Goal: Task Accomplishment & Management: Complete application form

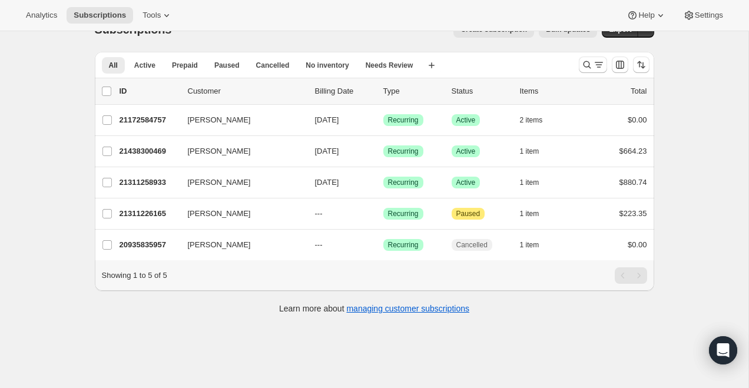
scroll to position [31, 0]
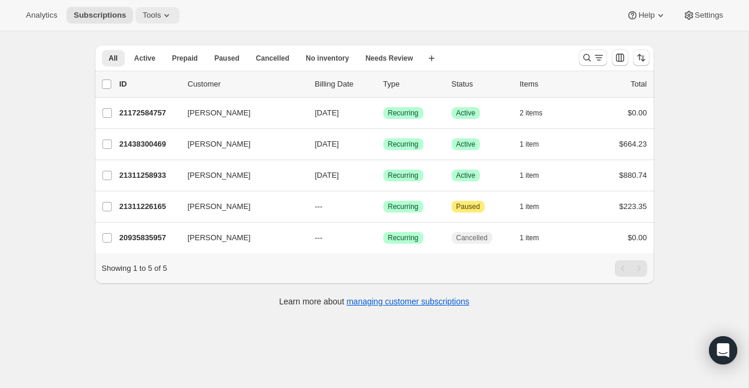
click at [157, 18] on span "Tools" at bounding box center [151, 15] width 18 height 9
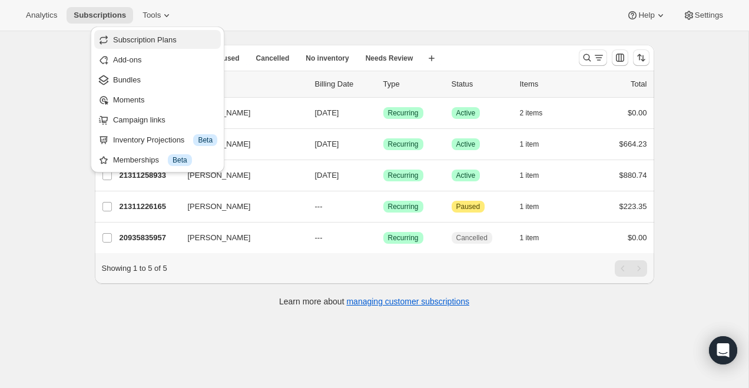
click at [165, 41] on span "Subscription Plans" at bounding box center [145, 39] width 64 height 9
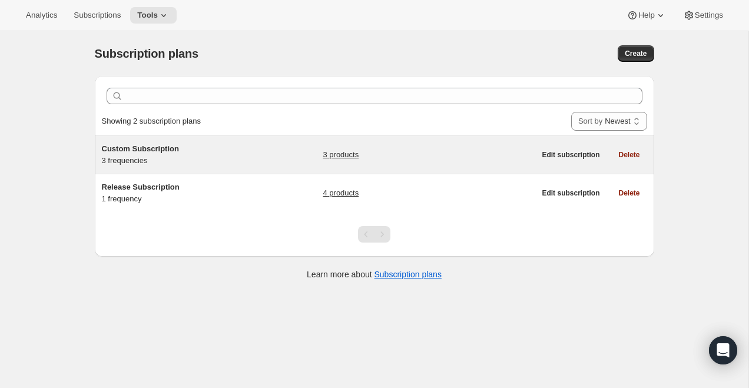
click at [144, 156] on div "Custom Subscription 3 frequencies" at bounding box center [175, 155] width 147 height 24
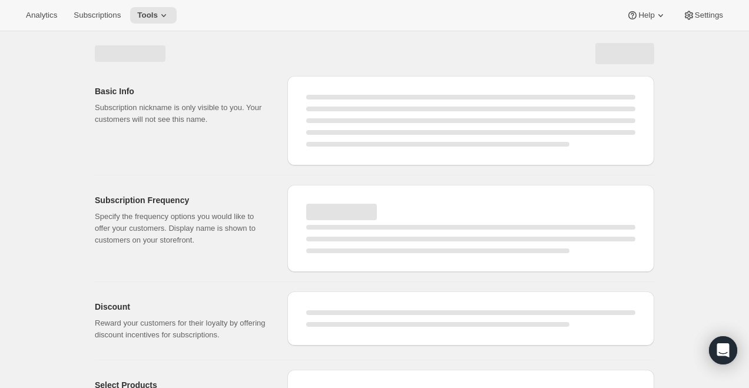
select select "WEEK"
select select "MONTH"
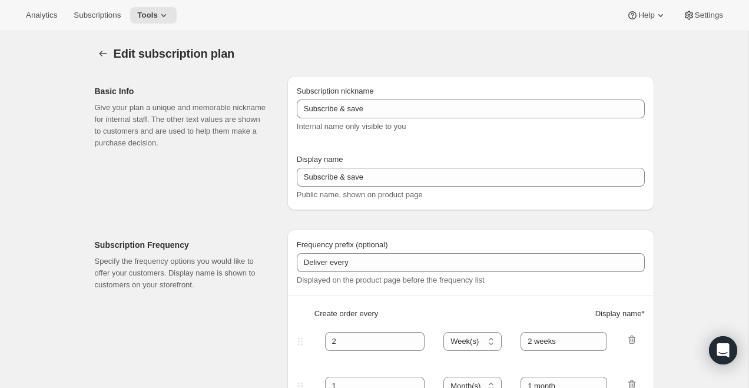
type input "Custom Subscription"
type input "1"
select select "MONTH"
type input "1 month"
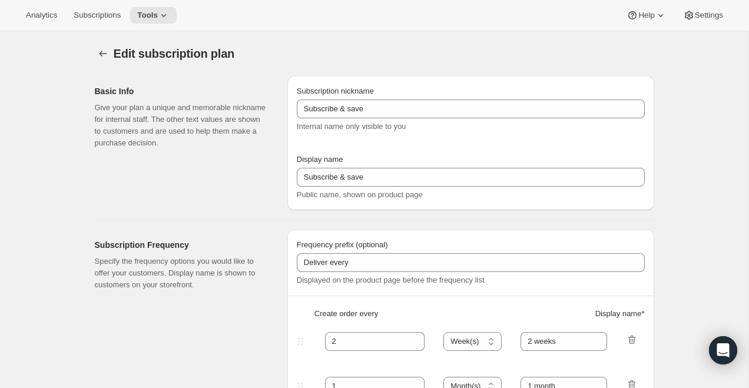
type input "2"
type input "2 Months"
type input "Choose which wines you’d like, how many bottles you’d like of each, and how oft…"
select select "MONTH"
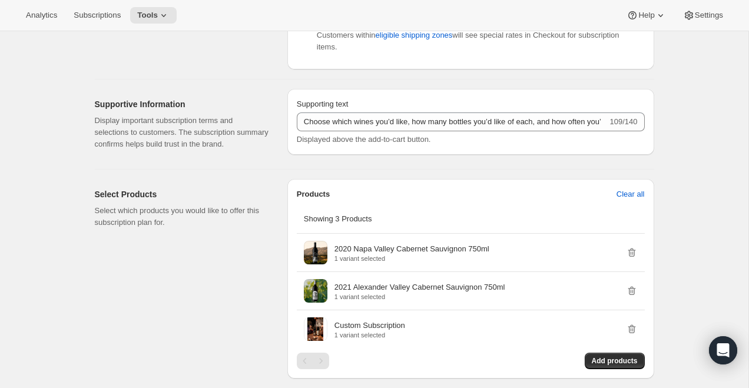
scroll to position [646, 0]
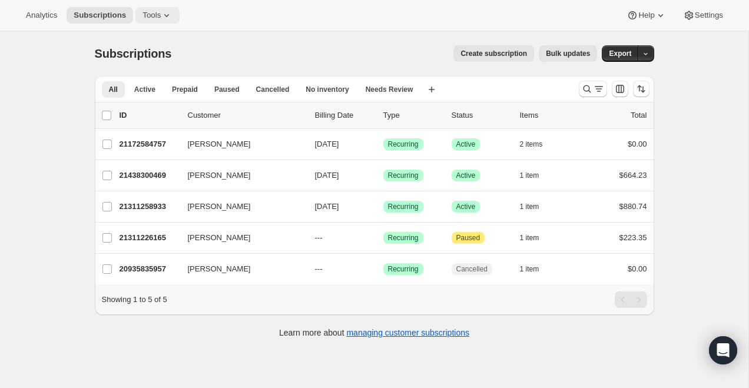
click at [151, 9] on button "Tools" at bounding box center [157, 15] width 44 height 16
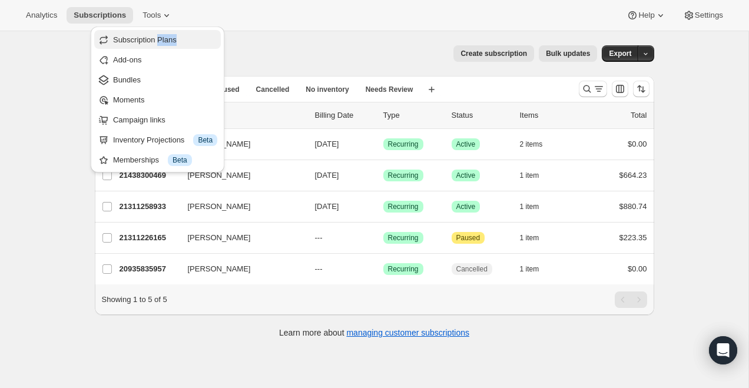
click at [165, 41] on span "Subscription Plans" at bounding box center [145, 39] width 64 height 9
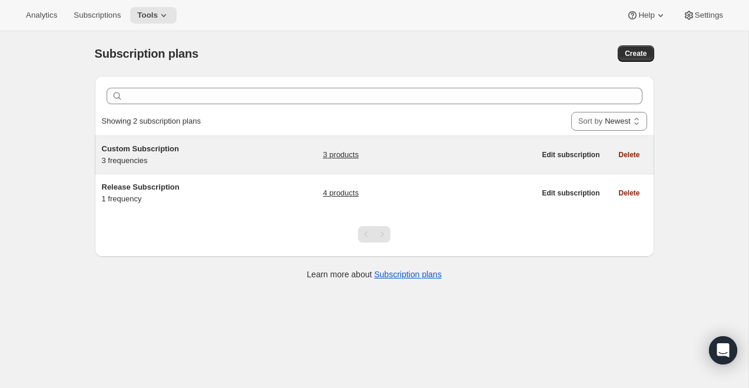
click at [157, 149] on span "Custom Subscription" at bounding box center [140, 148] width 77 height 9
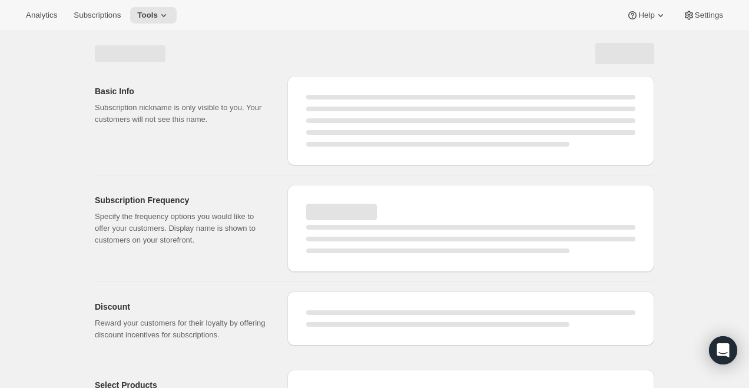
select select "WEEK"
select select "MONTH"
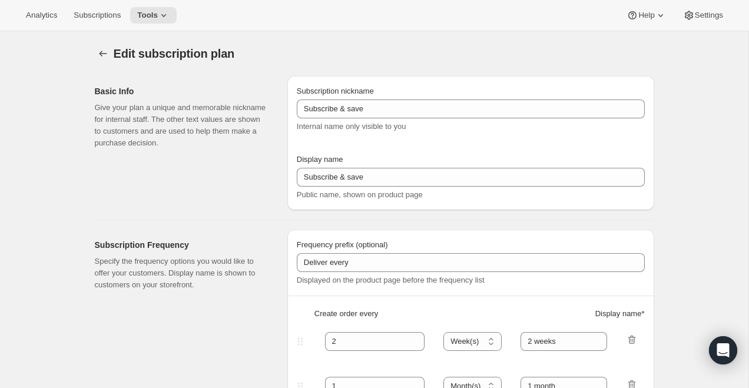
select select "MONTH"
type input "Custom Subscription"
type input "1"
select select "MONTH"
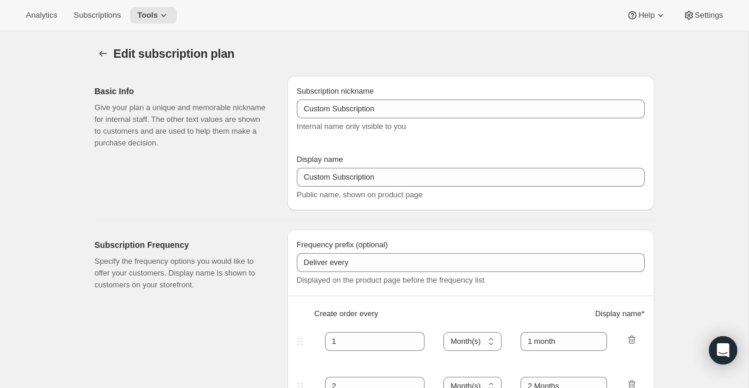
type input "1 month"
type input "2"
type input "2 Months"
type input "Choose which wines you’d like, how many bottles you’d like of each, and how oft…"
click at [157, 18] on span "Tools" at bounding box center [147, 15] width 21 height 9
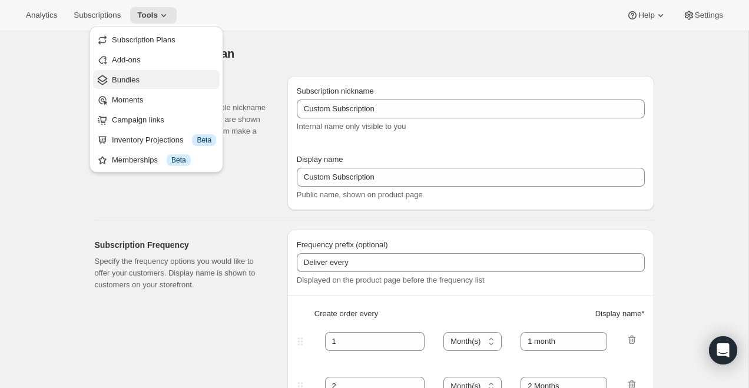
click at [152, 81] on span "Bundles" at bounding box center [164, 80] width 104 height 12
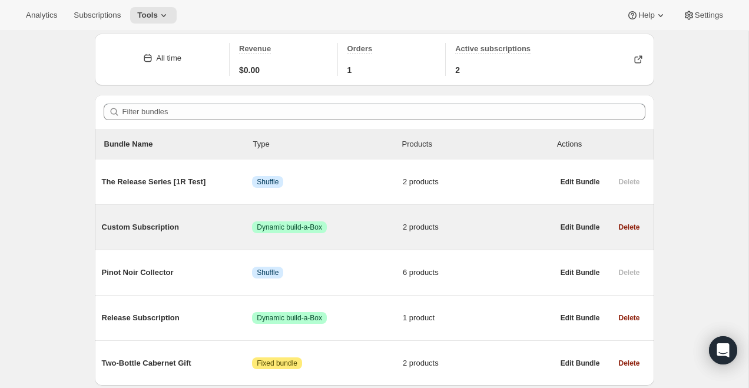
scroll to position [86, 0]
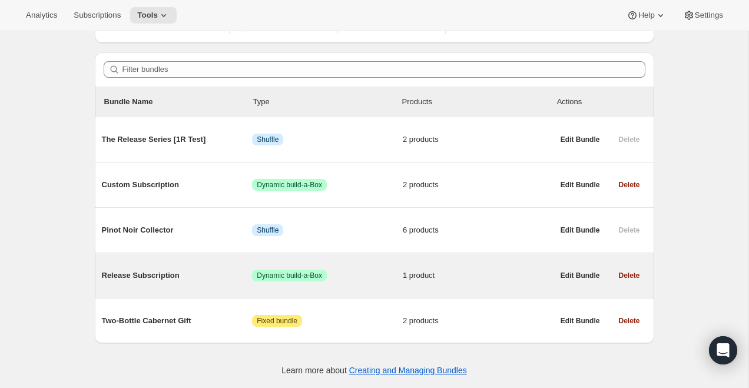
click at [160, 277] on span "Release Subscription" at bounding box center [177, 276] width 151 height 12
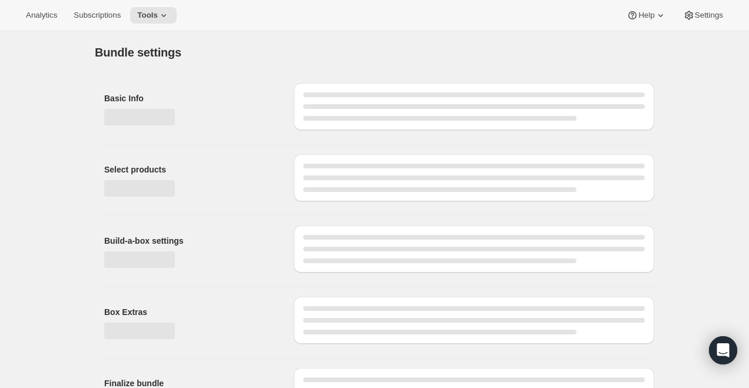
type input "Release Subscription"
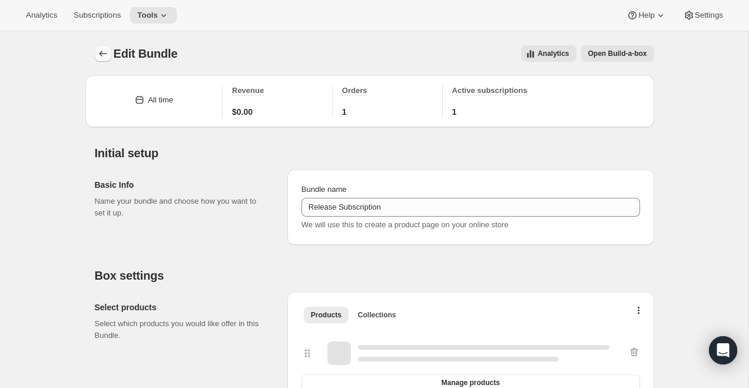
click at [103, 52] on icon "Bundles" at bounding box center [103, 54] width 12 height 12
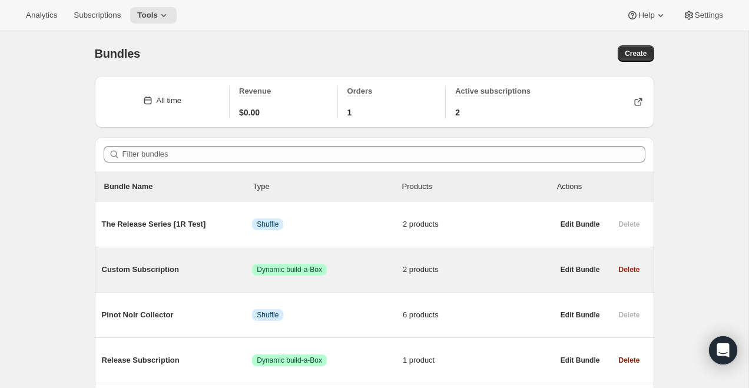
click at [155, 267] on span "Custom Subscription" at bounding box center [177, 270] width 151 height 12
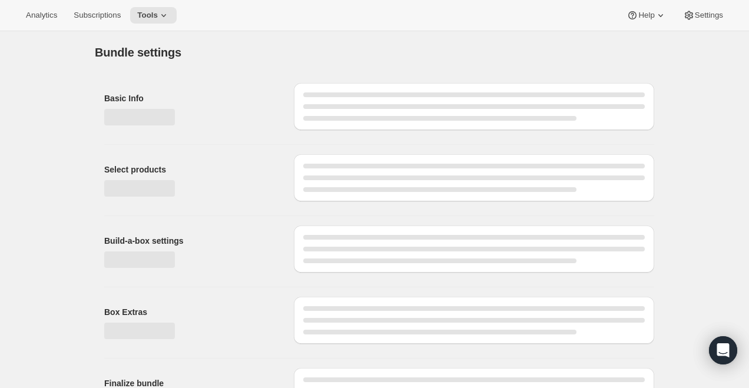
type input "Custom Subscription"
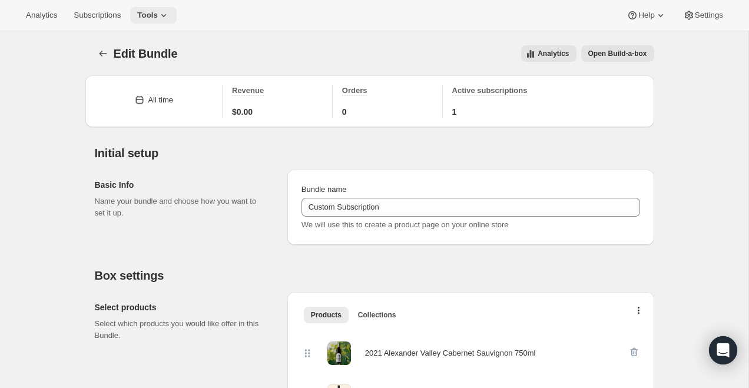
click at [161, 10] on button "Tools" at bounding box center [153, 15] width 47 height 16
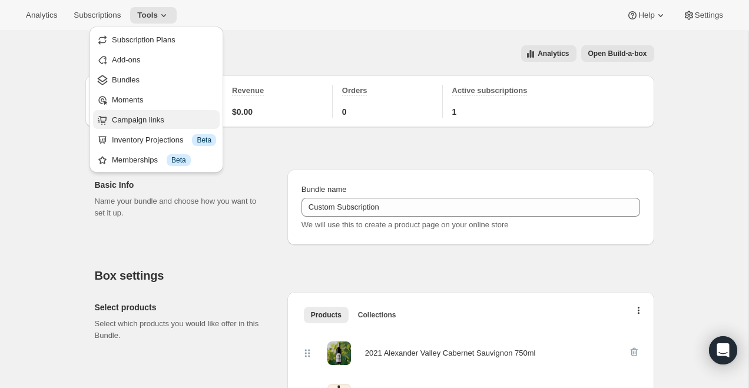
click at [156, 120] on span "Campaign links" at bounding box center [138, 119] width 52 height 9
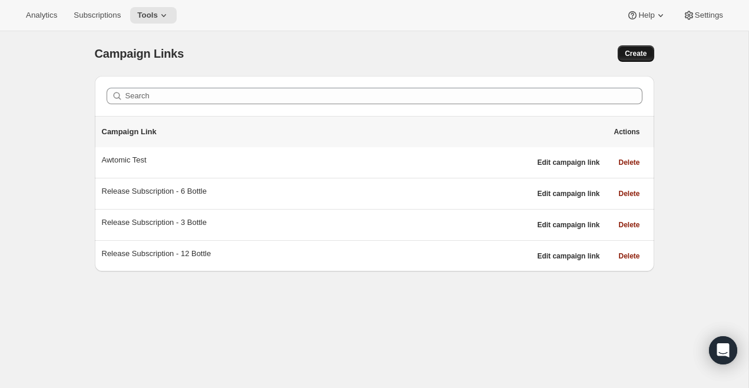
click at [628, 46] on button "Create" at bounding box center [636, 53] width 36 height 16
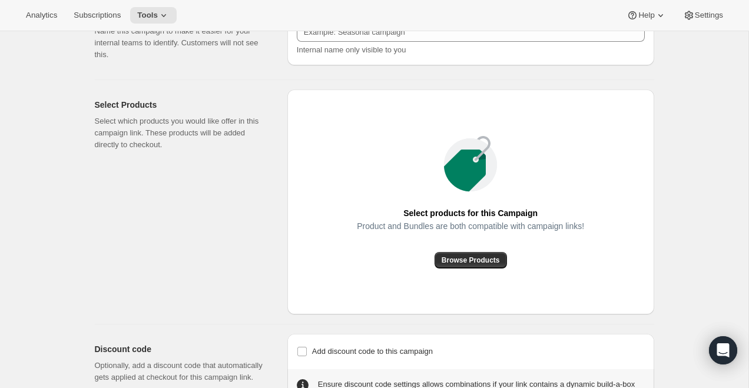
scroll to position [101, 0]
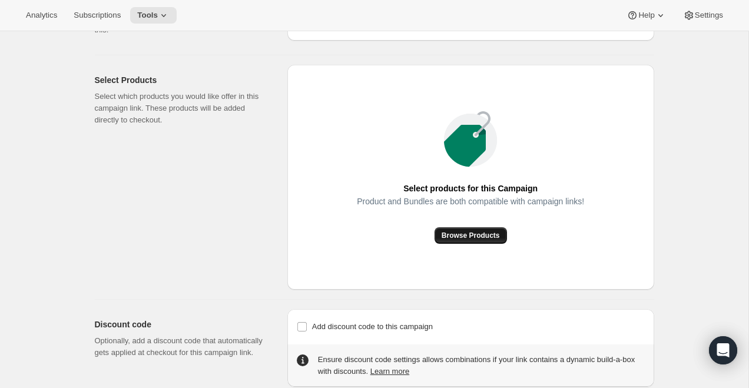
click at [458, 238] on span "Browse Products" at bounding box center [471, 235] width 58 height 9
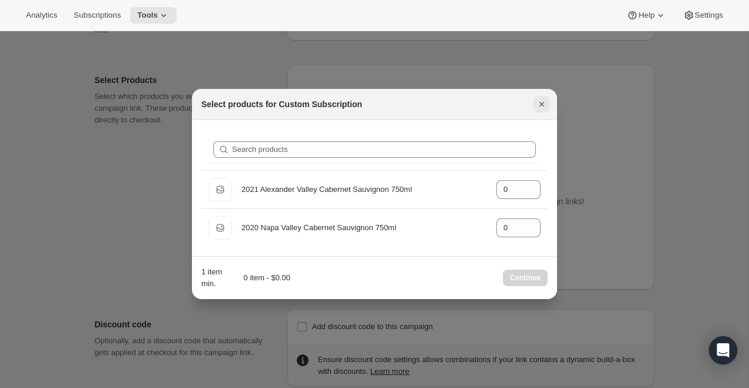
click at [544, 107] on icon "Close" at bounding box center [542, 104] width 12 height 12
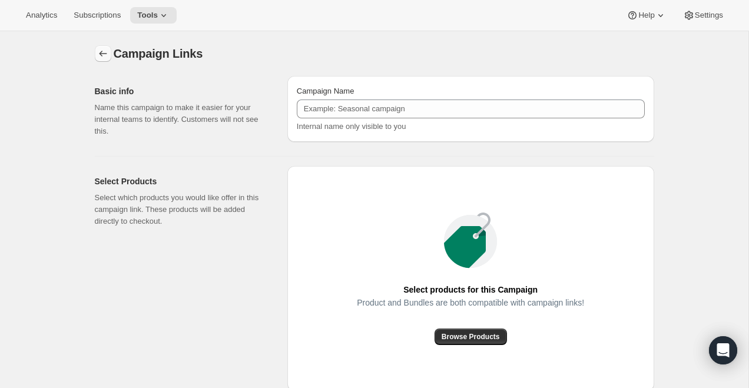
click at [105, 60] on button "button" at bounding box center [103, 53] width 16 height 16
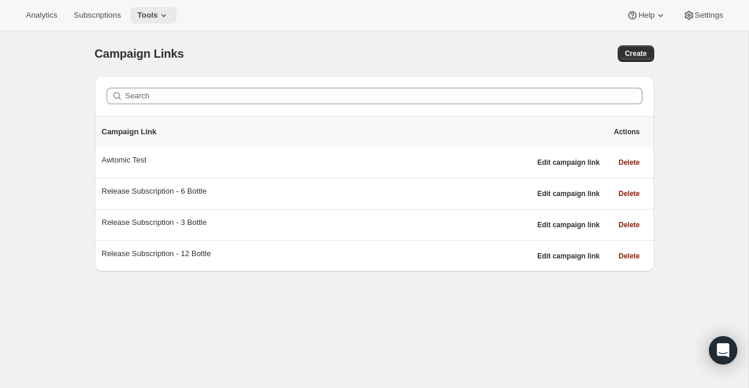
click at [155, 11] on span "Tools" at bounding box center [147, 15] width 21 height 9
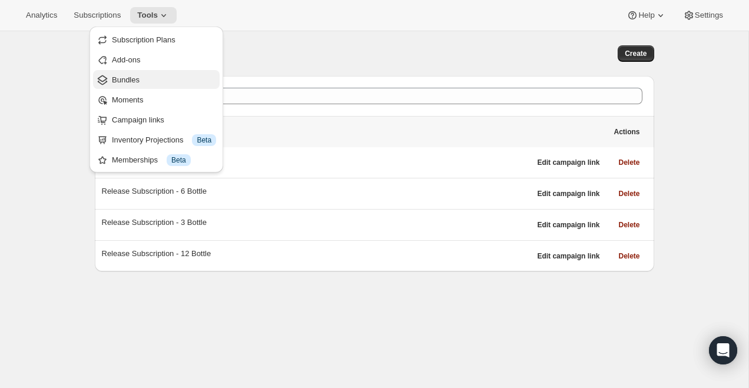
click at [130, 78] on span "Bundles" at bounding box center [126, 79] width 28 height 9
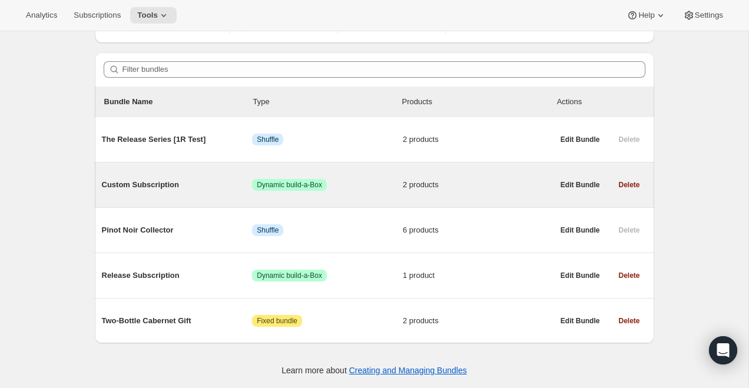
scroll to position [81, 0]
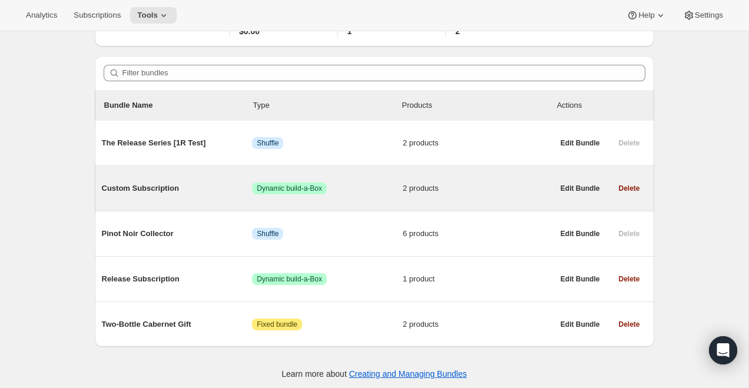
click at [172, 194] on span "Custom Subscription" at bounding box center [177, 189] width 151 height 12
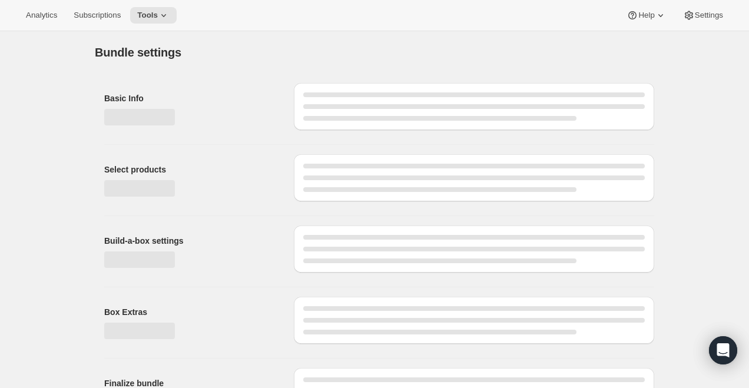
type input "Custom Subscription"
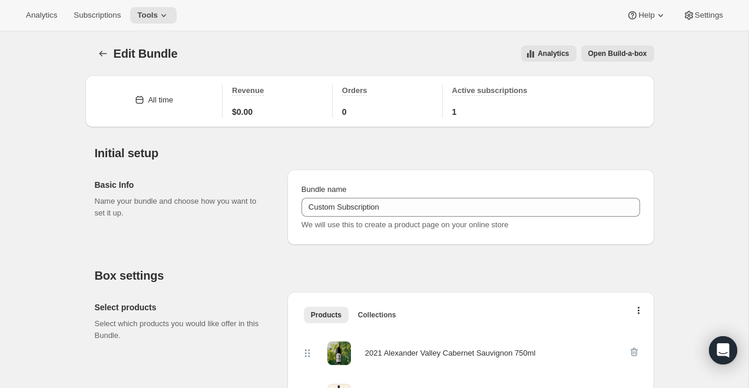
click at [624, 53] on span "Open Build-a-box" at bounding box center [617, 53] width 59 height 9
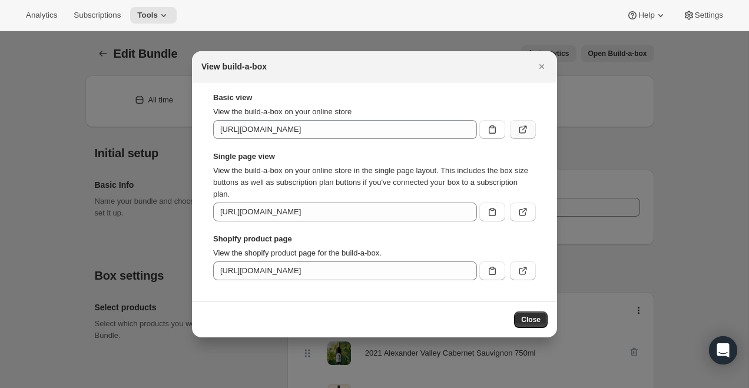
click at [530, 131] on button ":r3a:" at bounding box center [523, 129] width 26 height 19
click at [545, 59] on button "Close" at bounding box center [541, 66] width 16 height 16
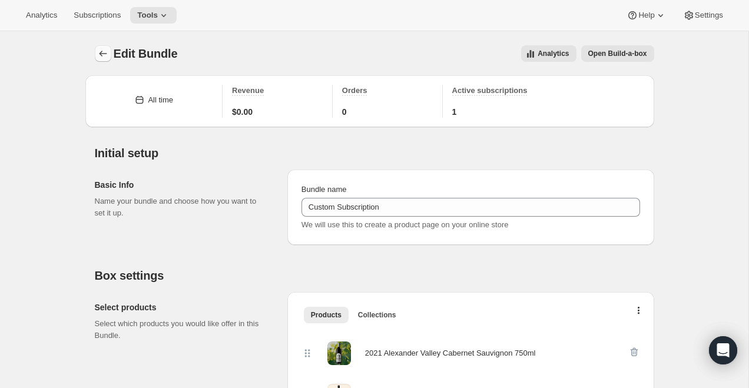
click at [97, 54] on icon "Bundles" at bounding box center [103, 54] width 12 height 12
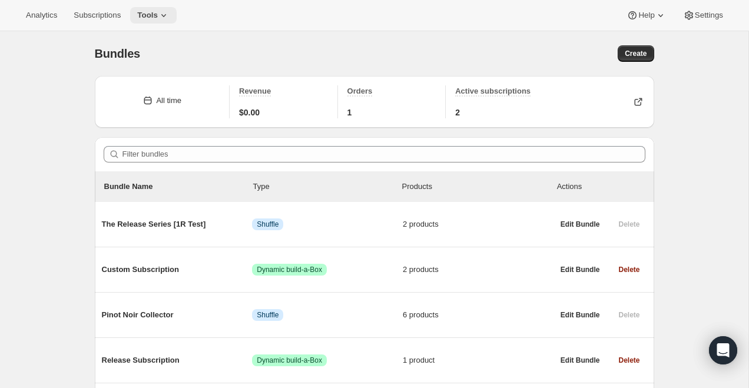
click at [161, 21] on button "Tools" at bounding box center [153, 15] width 47 height 16
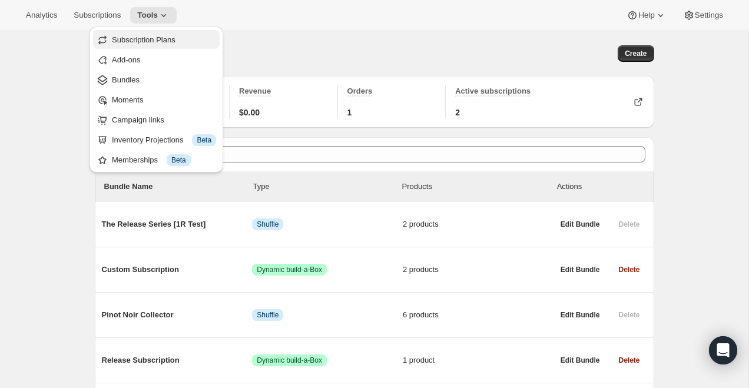
click at [163, 42] on span "Subscription Plans" at bounding box center [144, 39] width 64 height 9
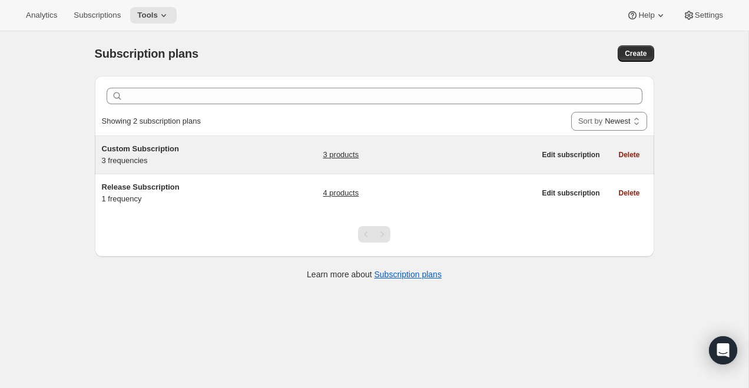
click at [153, 151] on span "Custom Subscription" at bounding box center [140, 148] width 77 height 9
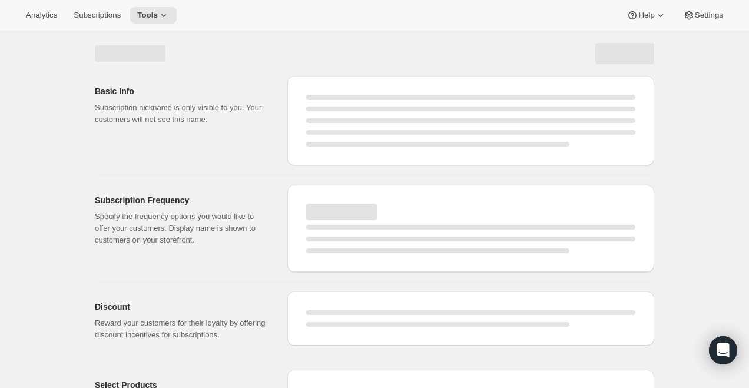
select select "WEEK"
select select "MONTH"
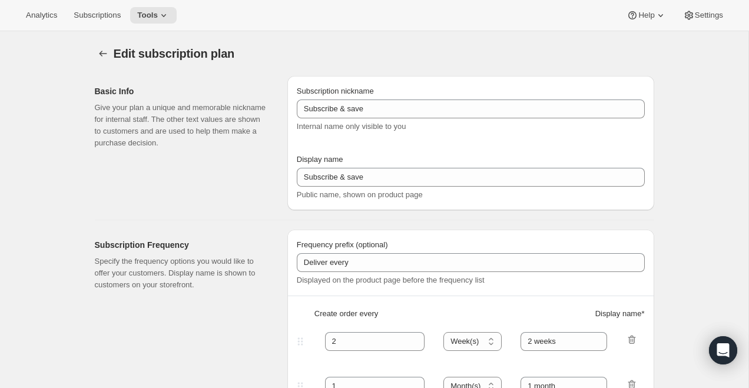
type input "Custom Subscription"
type input "1"
select select "MONTH"
type input "1 month"
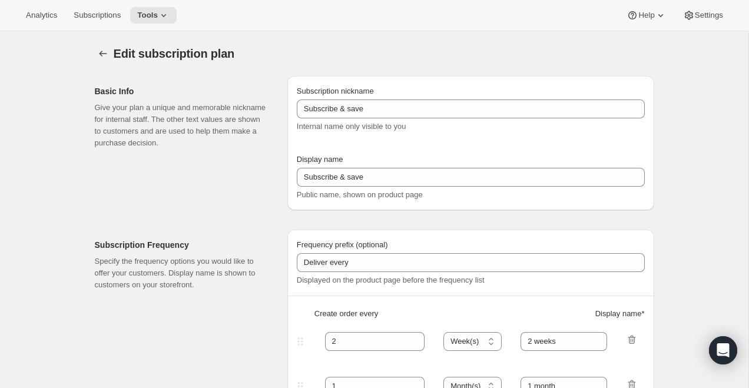
type input "2"
type input "2 Months"
type input "Choose which wines you’d like, how many bottles you’d like of each, and how oft…"
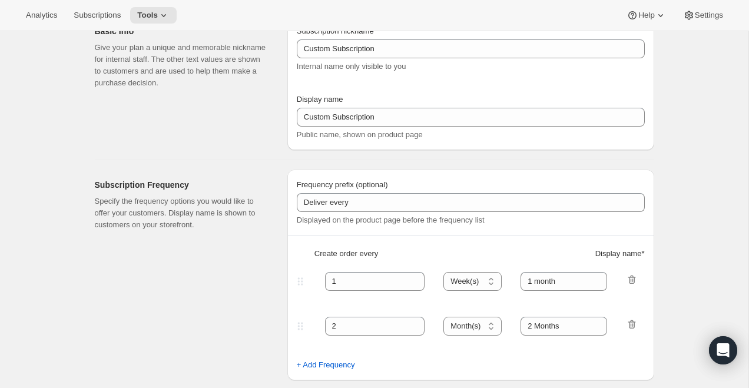
select select "MONTH"
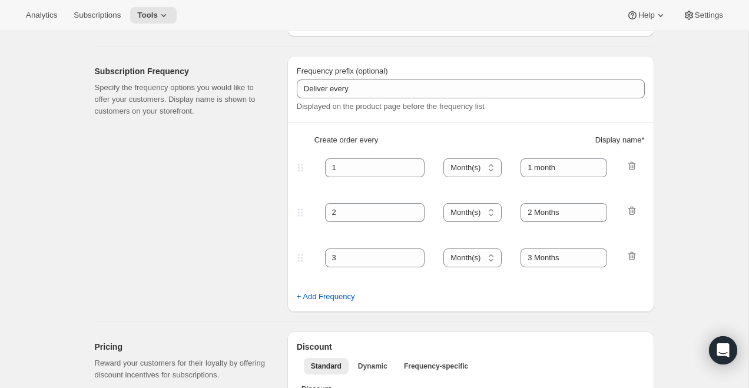
scroll to position [228, 0]
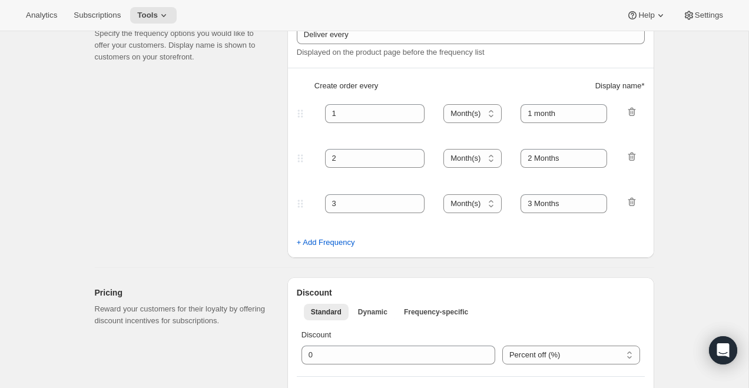
click at [305, 118] on icon at bounding box center [300, 114] width 12 height 12
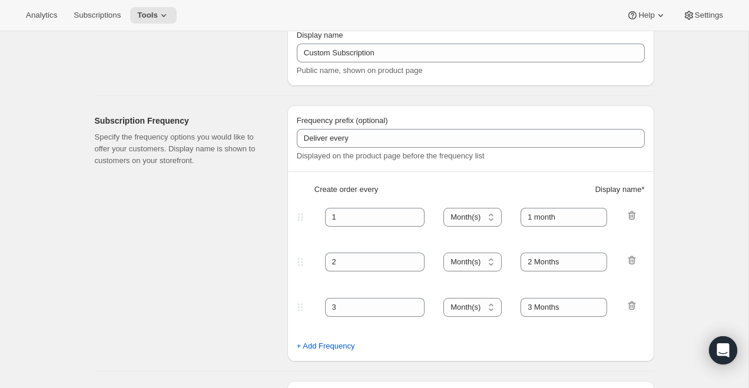
scroll to position [89, 0]
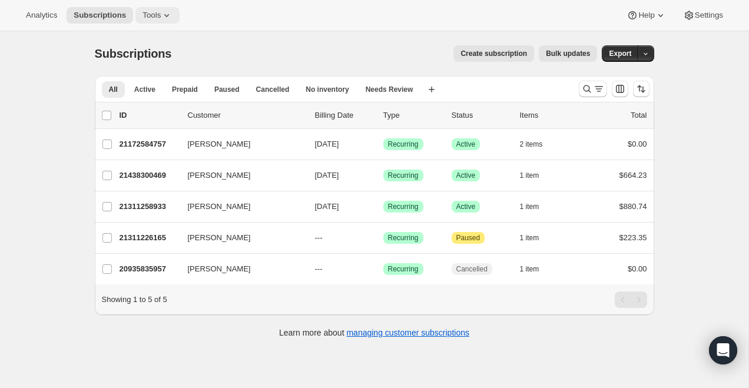
click at [168, 11] on icon at bounding box center [167, 15] width 12 height 12
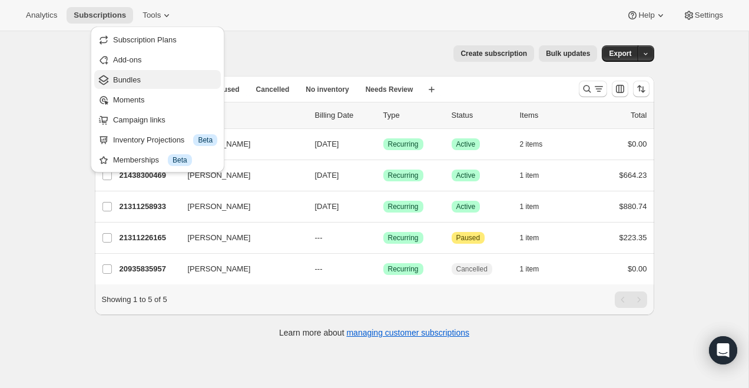
click at [157, 82] on span "Bundles" at bounding box center [165, 80] width 104 height 12
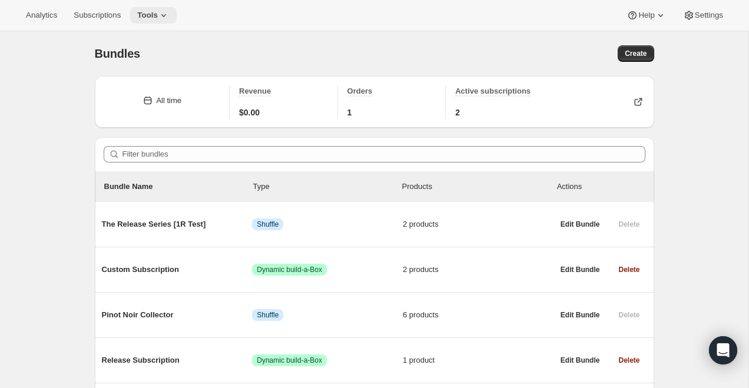
click at [158, 18] on span "Tools" at bounding box center [147, 15] width 21 height 9
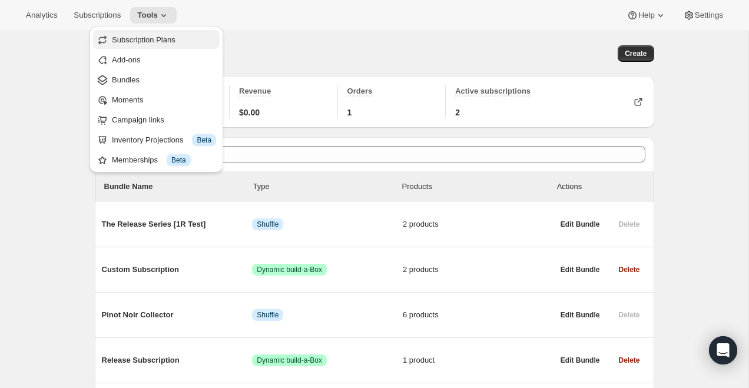
click at [155, 35] on span "Subscription Plans" at bounding box center [164, 40] width 104 height 12
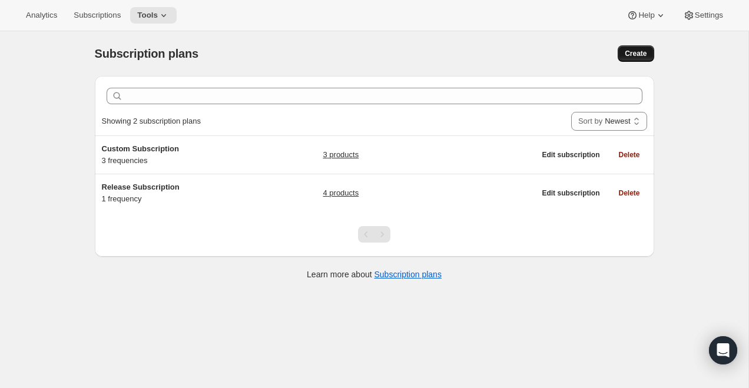
click at [636, 49] on span "Create" at bounding box center [636, 53] width 22 height 9
select select "WEEK"
select select "MONTH"
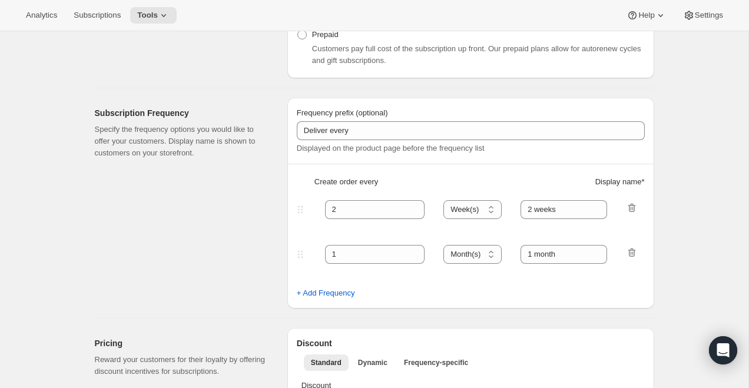
scroll to position [261, 0]
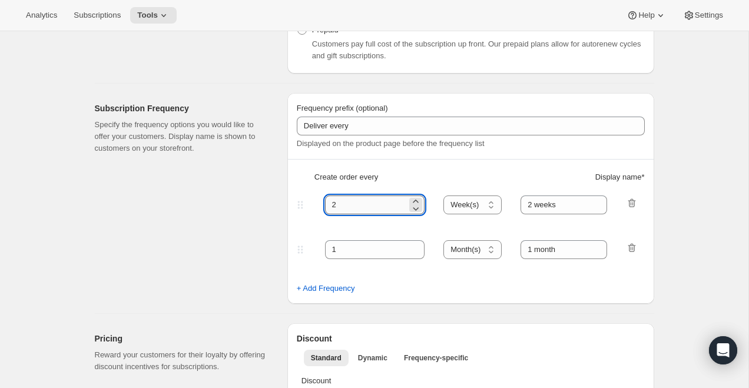
click at [354, 204] on input "2" at bounding box center [366, 204] width 82 height 19
type input "1"
click at [480, 204] on select "Day(s) Week(s) Month(s) Year(s)" at bounding box center [472, 204] width 58 height 19
select select "MONTH"
click at [444, 195] on select "Day(s) Week(s) Month(s) Year(s)" at bounding box center [472, 204] width 58 height 19
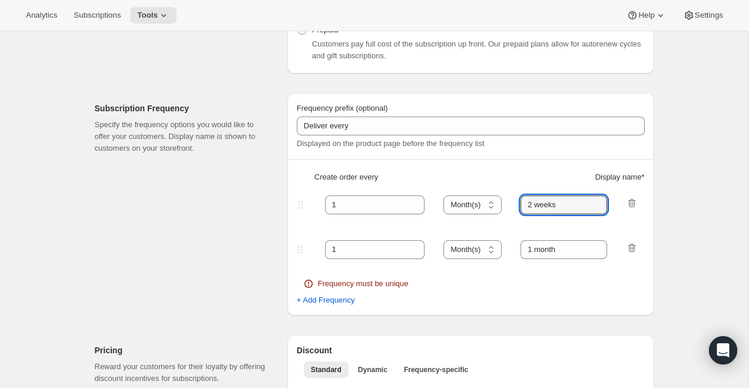
drag, startPoint x: 564, startPoint y: 201, endPoint x: 506, endPoint y: 200, distance: 57.7
click at [506, 200] on div "1 Day(s) Week(s) Month(s) Year(s) Month(s) 2 weeks" at bounding box center [465, 204] width 343 height 19
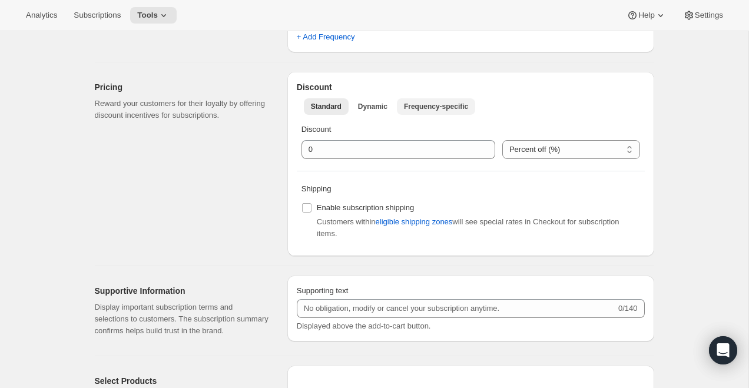
type input "1 month"
click at [426, 108] on span "Frequency-specific" at bounding box center [436, 106] width 64 height 9
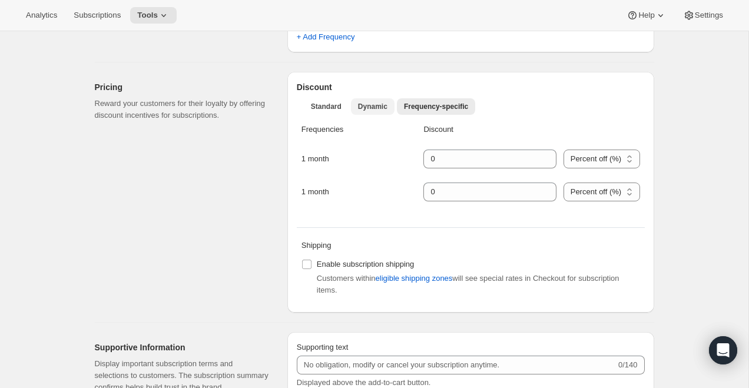
click at [363, 107] on span "Dynamic" at bounding box center [372, 106] width 29 height 9
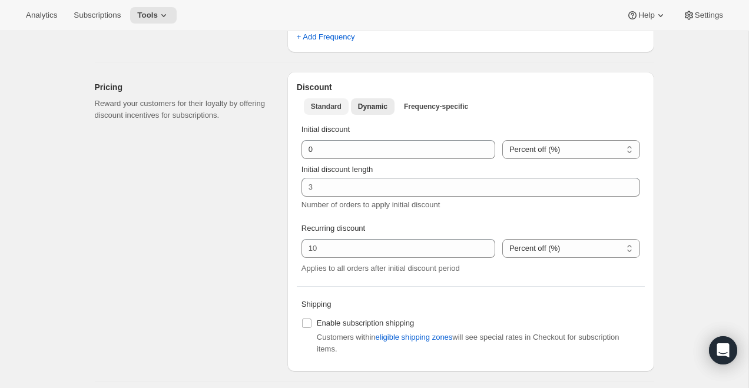
click at [317, 102] on span "Standard" at bounding box center [326, 106] width 31 height 9
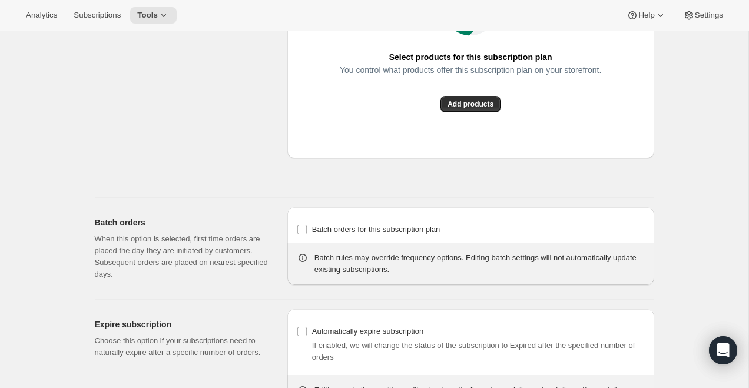
scroll to position [939, 0]
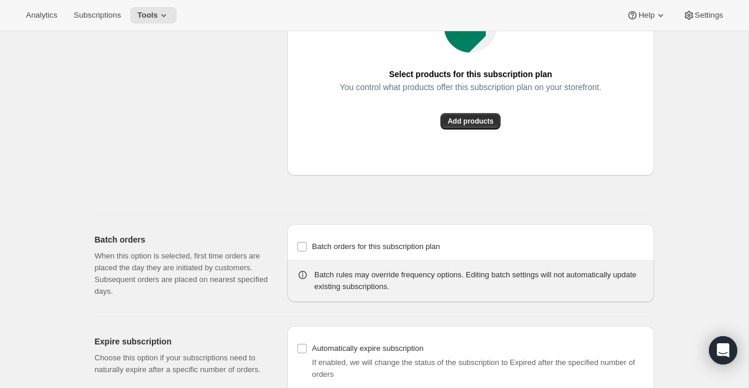
type input "2"
type input "2 weeks"
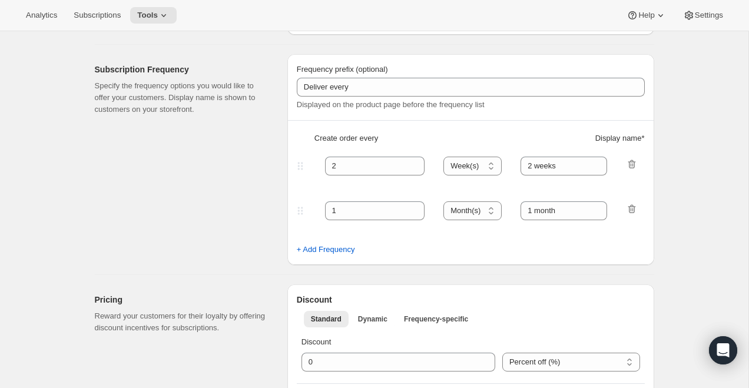
scroll to position [0, 0]
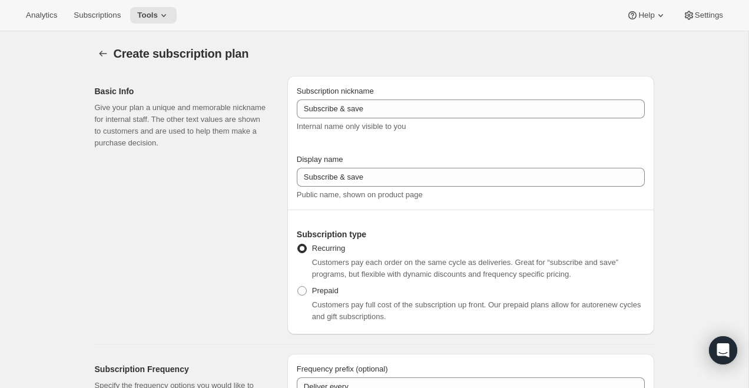
click at [102, 52] on icon "Subscription plans" at bounding box center [103, 54] width 12 height 12
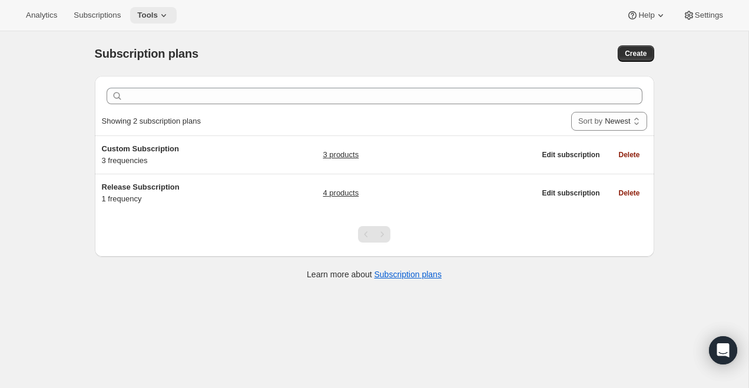
click at [158, 18] on span "Tools" at bounding box center [147, 15] width 21 height 9
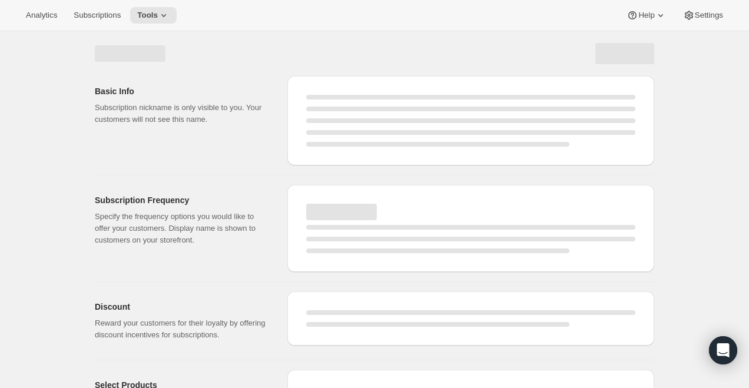
select select "WEEK"
select select "MONTH"
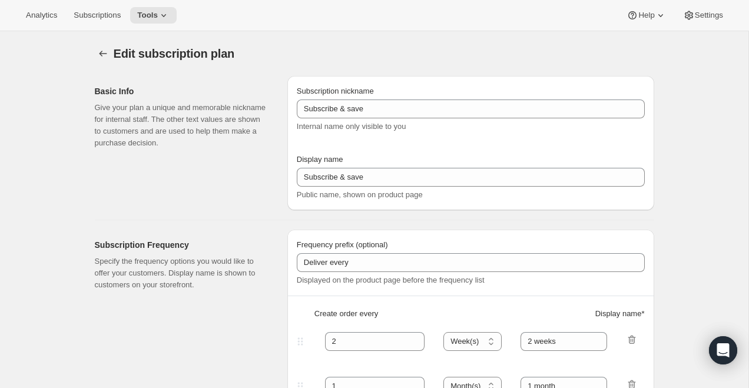
type input "Custom Subscription"
type input "1"
select select "MONTH"
type input "1 month"
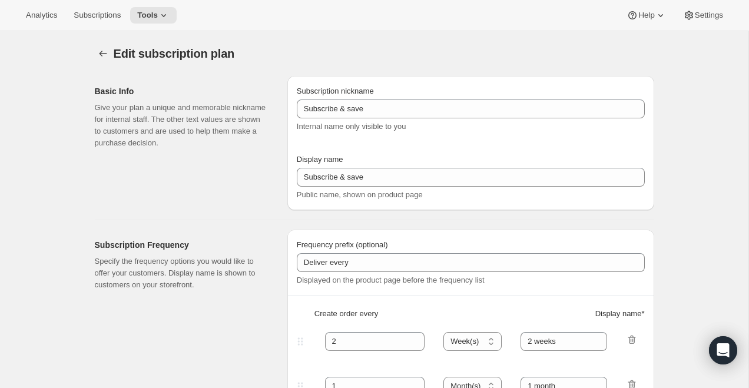
type input "2"
type input "2 Months"
type input "Choose which wines you’d like, how many bottles you’d like of each, and how oft…"
select select "MONTH"
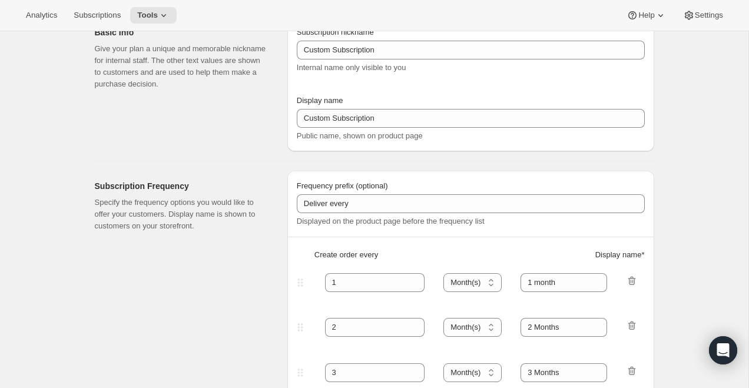
scroll to position [8, 0]
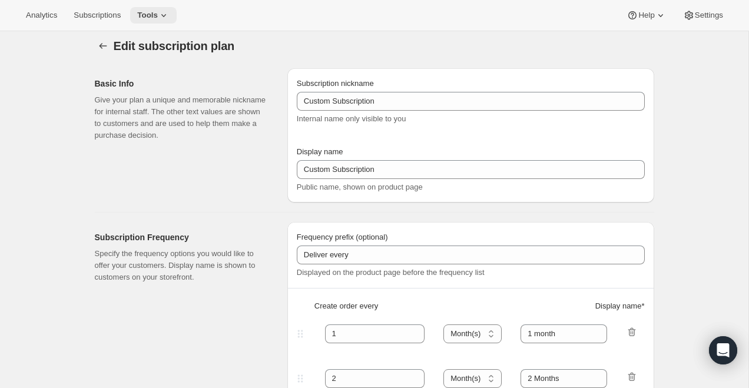
click at [156, 15] on span "Tools" at bounding box center [147, 15] width 21 height 9
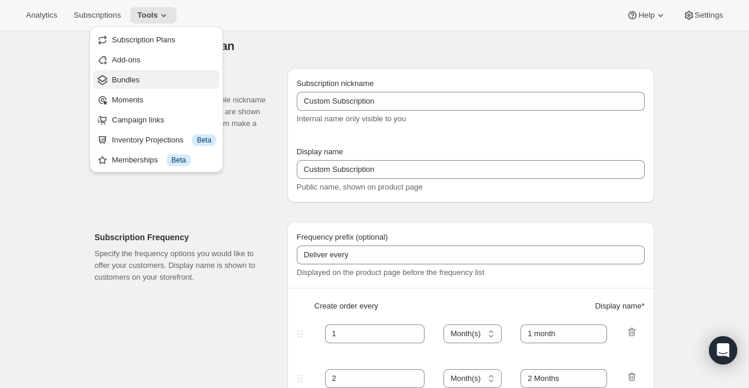
click at [145, 72] on button "Bundles" at bounding box center [156, 79] width 127 height 19
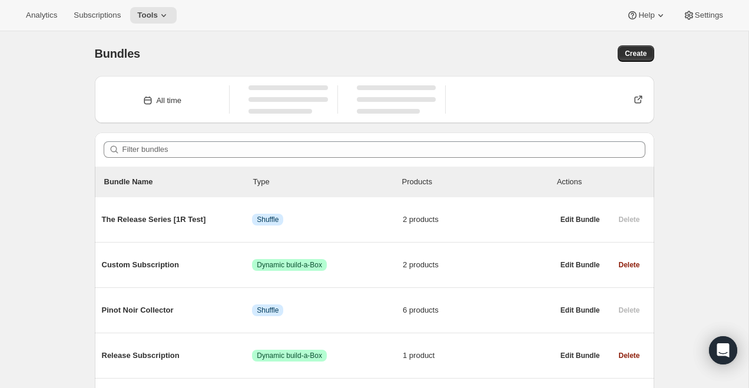
scroll to position [86, 0]
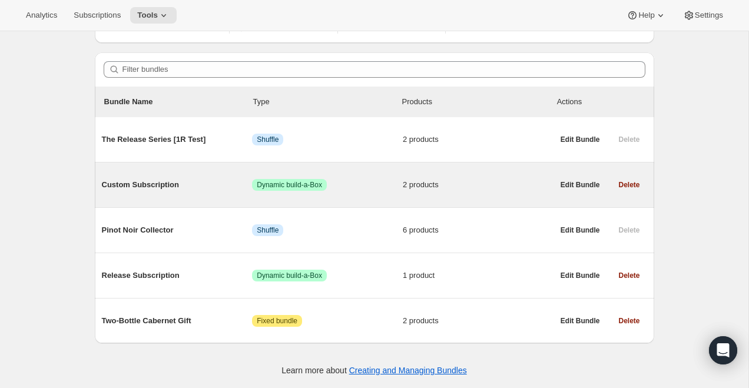
click at [149, 184] on span "Custom Subscription" at bounding box center [177, 185] width 151 height 12
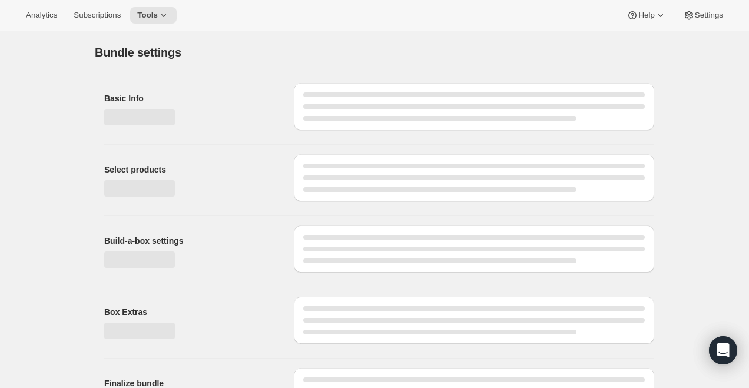
type input "Custom Subscription"
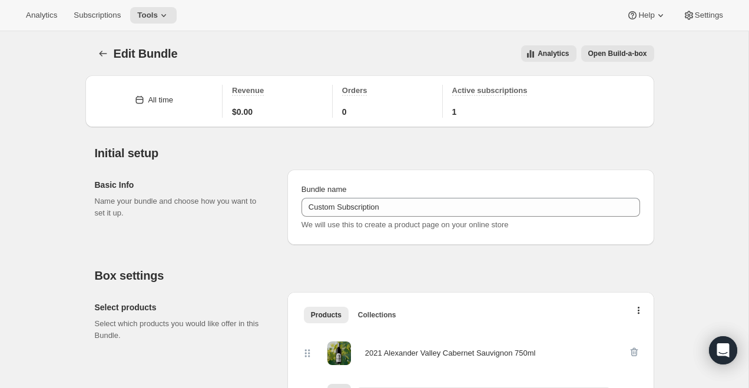
click at [638, 55] on span "Open Build-a-box" at bounding box center [617, 53] width 59 height 9
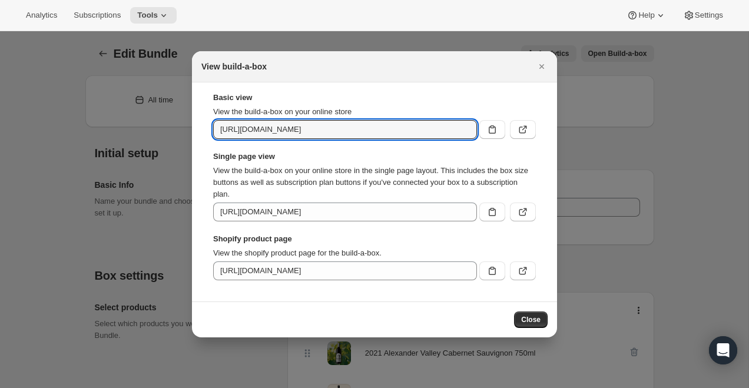
scroll to position [0, 61]
drag, startPoint x: 426, startPoint y: 130, endPoint x: 643, endPoint y: 130, distance: 217.3
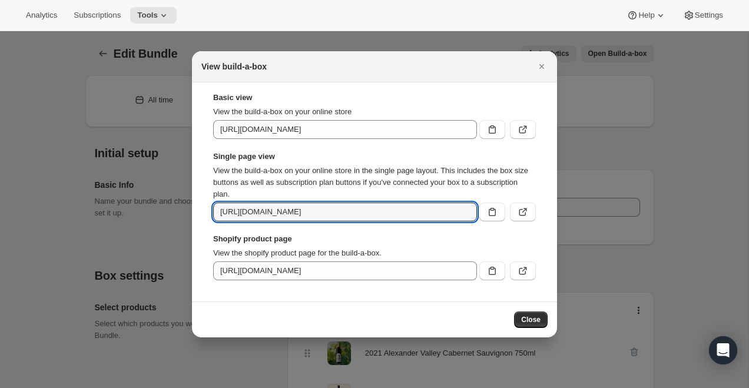
scroll to position [0, 173]
drag, startPoint x: 405, startPoint y: 206, endPoint x: 721, endPoint y: 206, distance: 315.6
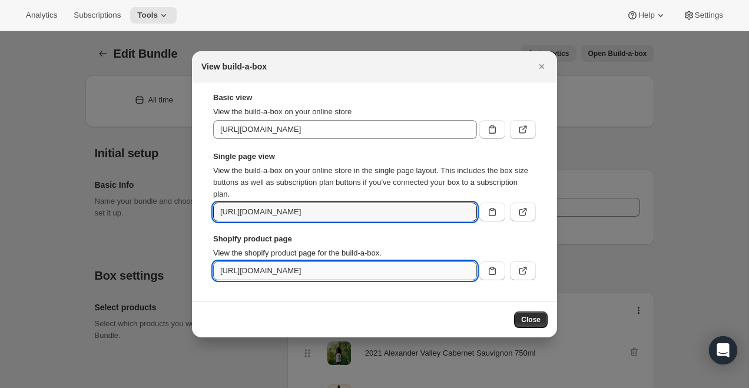
scroll to position [0, 0]
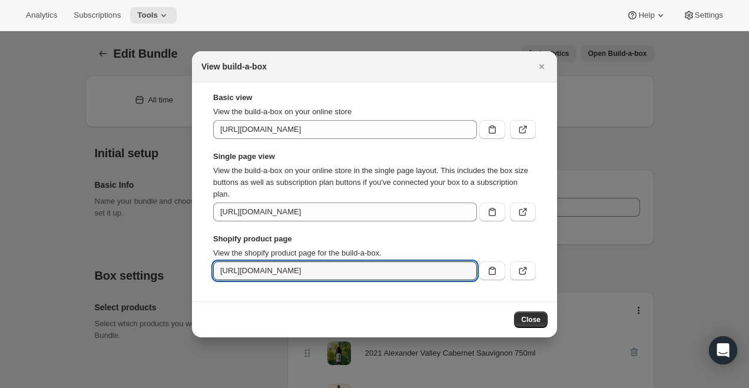
drag, startPoint x: 383, startPoint y: 270, endPoint x: 586, endPoint y: 270, distance: 203.1
click at [538, 69] on icon "Close" at bounding box center [542, 67] width 12 height 12
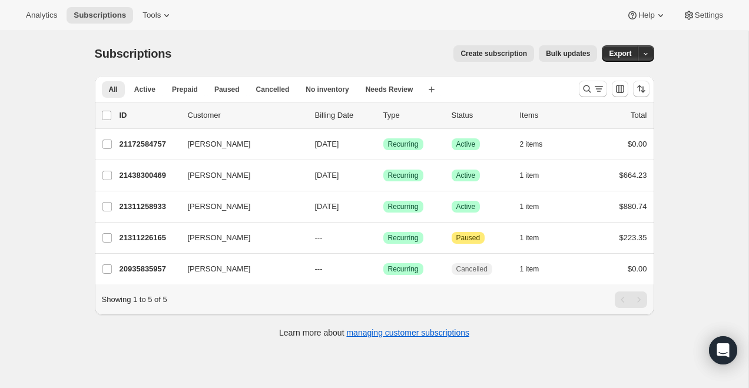
click at [150, 6] on div "Analytics Subscriptions Tools Help Settings" at bounding box center [374, 15] width 749 height 31
click at [151, 11] on span "Tools" at bounding box center [151, 15] width 18 height 9
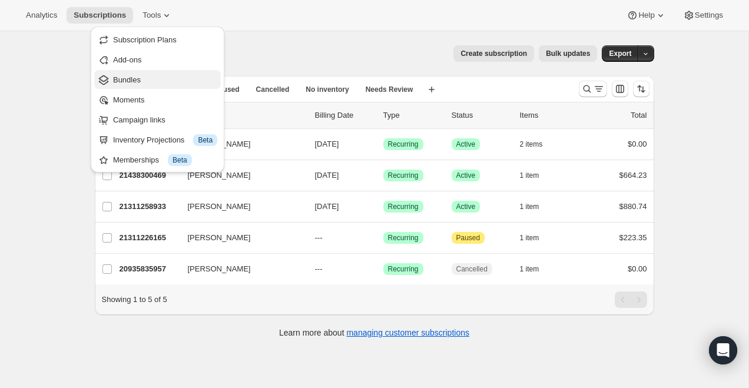
click at [159, 82] on span "Bundles" at bounding box center [165, 80] width 104 height 12
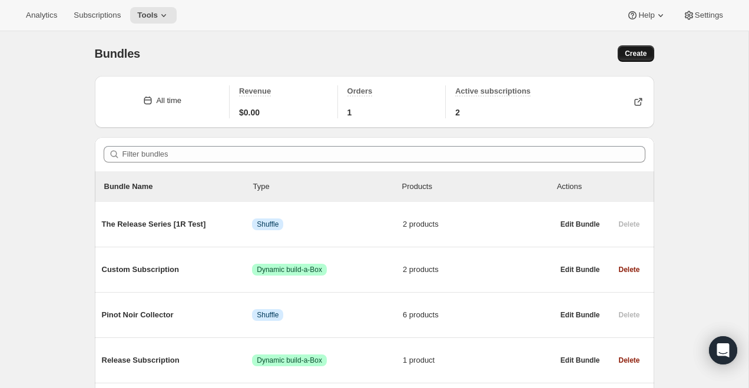
click at [640, 51] on span "Create" at bounding box center [636, 53] width 22 height 9
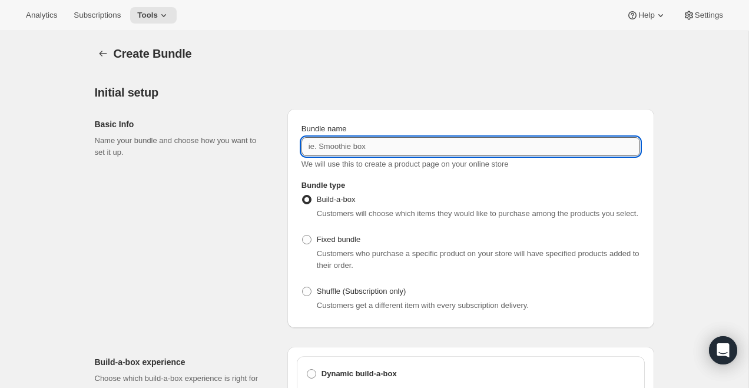
click at [327, 148] on input "Bundle name" at bounding box center [470, 146] width 339 height 19
click at [327, 144] on input "Bundle name" at bounding box center [470, 146] width 339 height 19
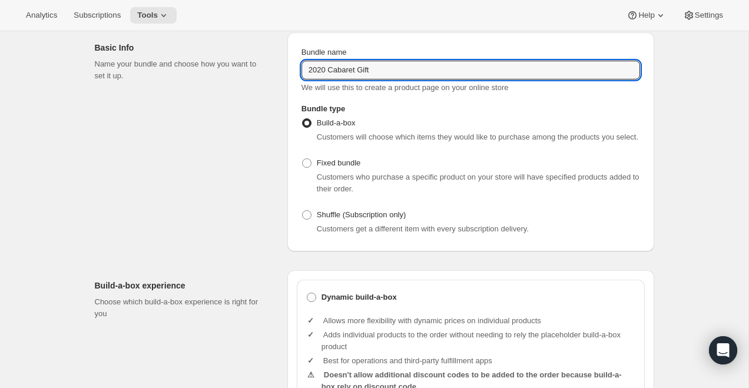
type input "2020 Cabaret Gift"
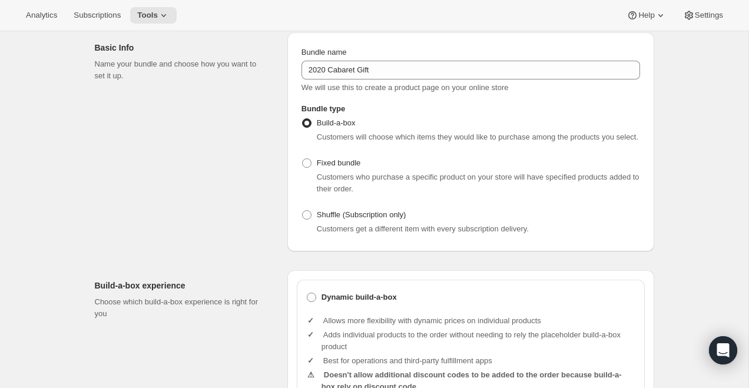
click at [335, 188] on span "Customers who purchase a specific product on your store will have specified pro…" at bounding box center [478, 183] width 323 height 21
click at [335, 167] on span "Fixed bundle" at bounding box center [339, 162] width 44 height 9
click at [303, 159] on input "Fixed bundle" at bounding box center [302, 158] width 1 height 1
radio input "true"
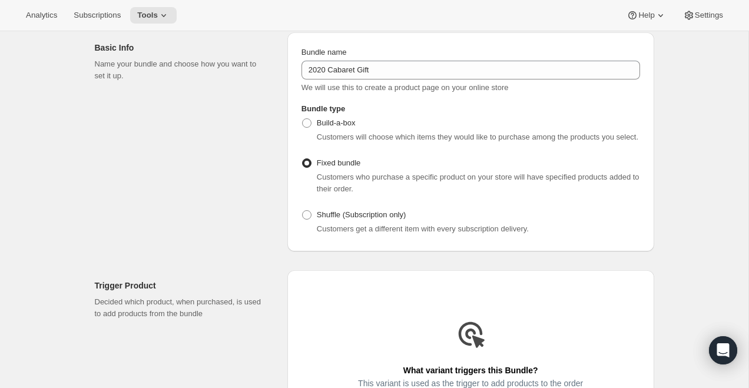
scroll to position [374, 0]
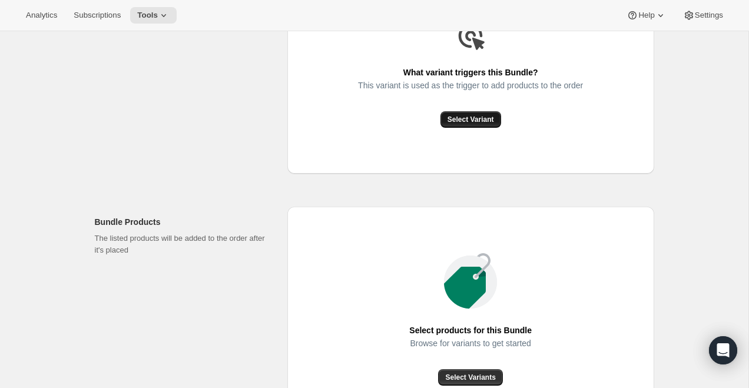
click at [471, 124] on span "Select Variant" at bounding box center [470, 119] width 47 height 9
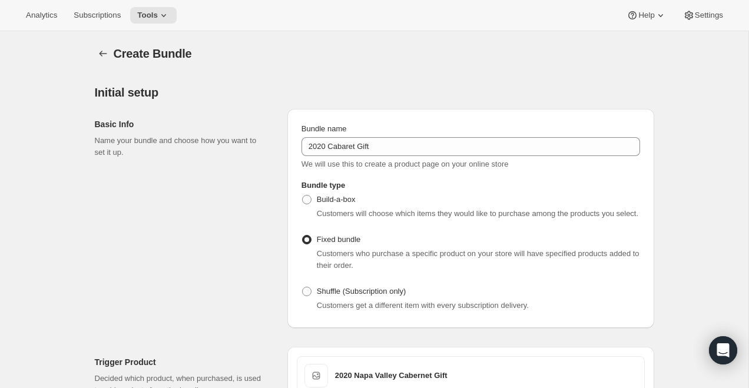
scroll to position [2, 0]
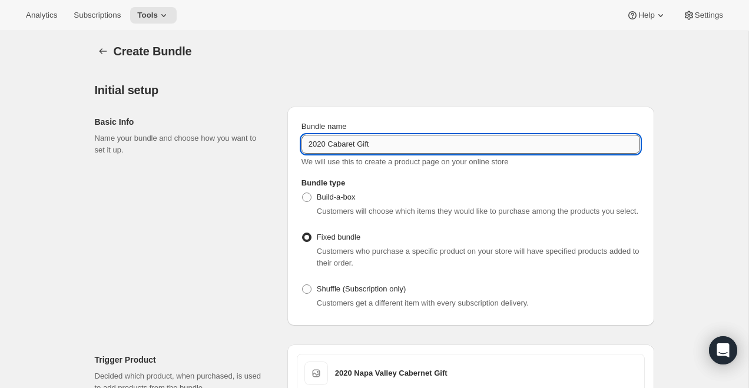
click at [328, 143] on input "2020 Cabaret Gift" at bounding box center [470, 144] width 339 height 19
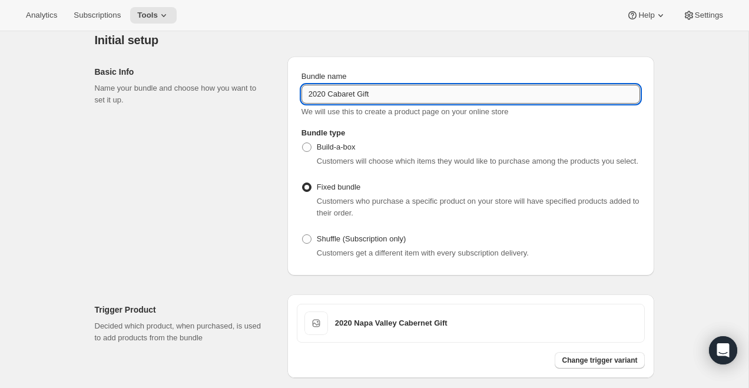
click at [351, 93] on input "2020 Cabaret Gift" at bounding box center [470, 94] width 339 height 19
click at [327, 93] on input "2020 Cabarnet Gift" at bounding box center [470, 94] width 339 height 19
click at [393, 93] on input "2020 Napa Valley Cabarnet Gift" at bounding box center [470, 94] width 339 height 19
type input "2020 Napa Valley Cabernet Gift"
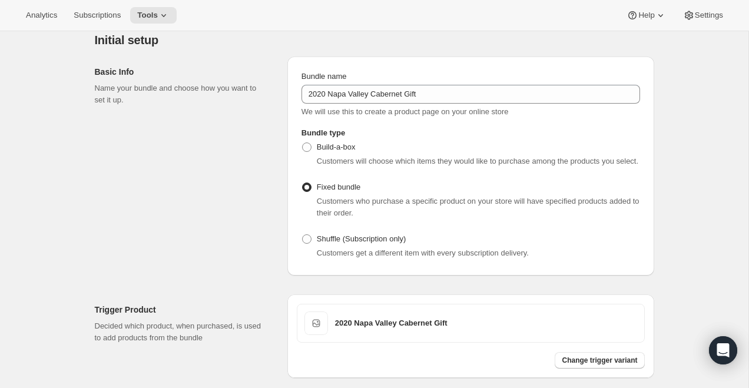
click at [401, 115] on span "We will use this to create a product page on your online store" at bounding box center [404, 111] width 207 height 9
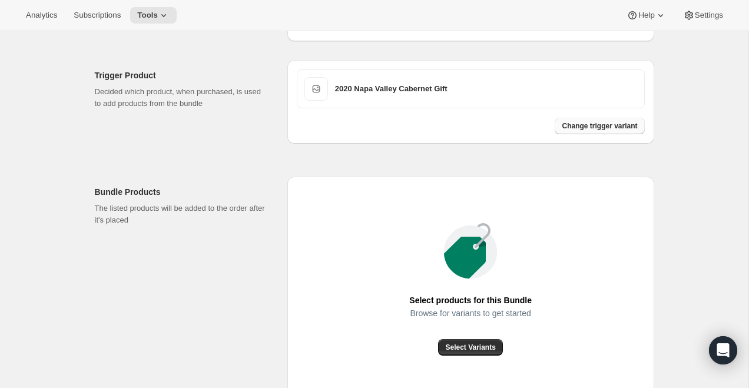
scroll to position [410, 0]
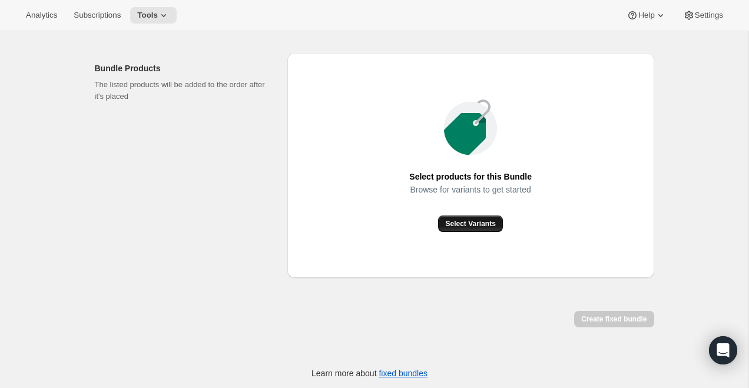
click at [473, 232] on button "Select Variants" at bounding box center [470, 223] width 64 height 16
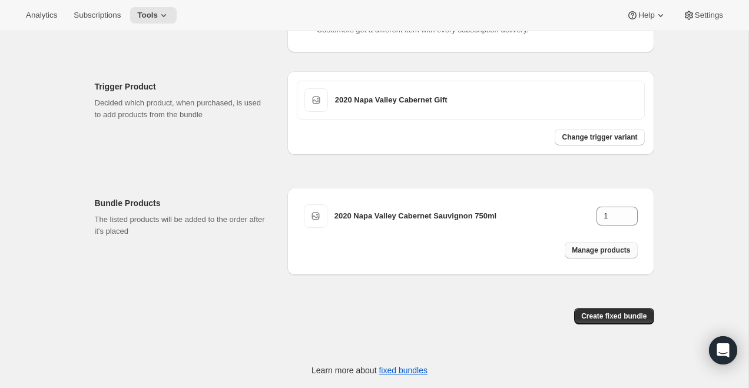
click at [575, 254] on span "Manage products" at bounding box center [601, 250] width 58 height 9
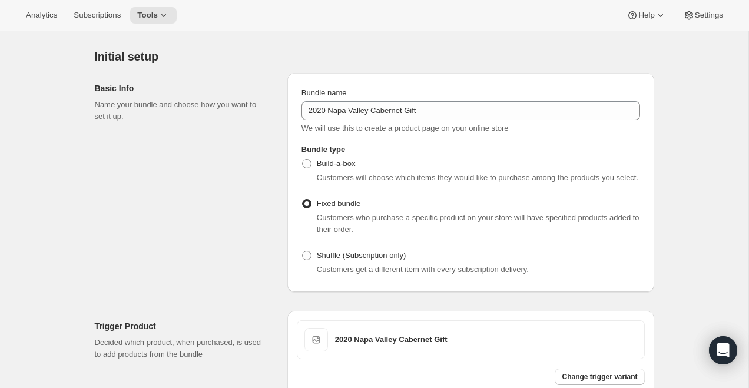
scroll to position [0, 0]
